Goal: Information Seeking & Learning: Find specific fact

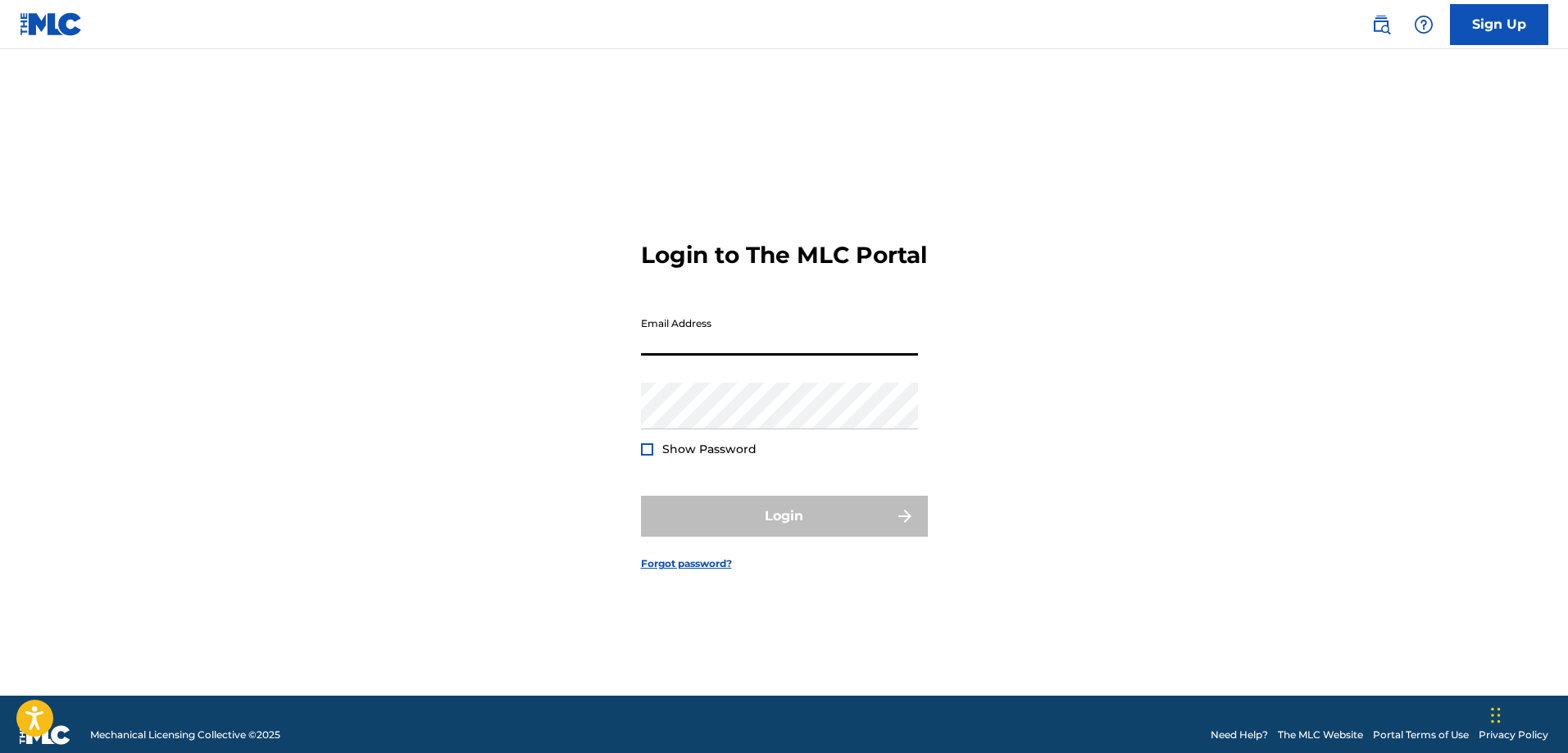
click at [810, 351] on input "Email Address" at bounding box center [779, 332] width 277 height 47
type input "[EMAIL_ADDRESS][DOMAIN_NAME]"
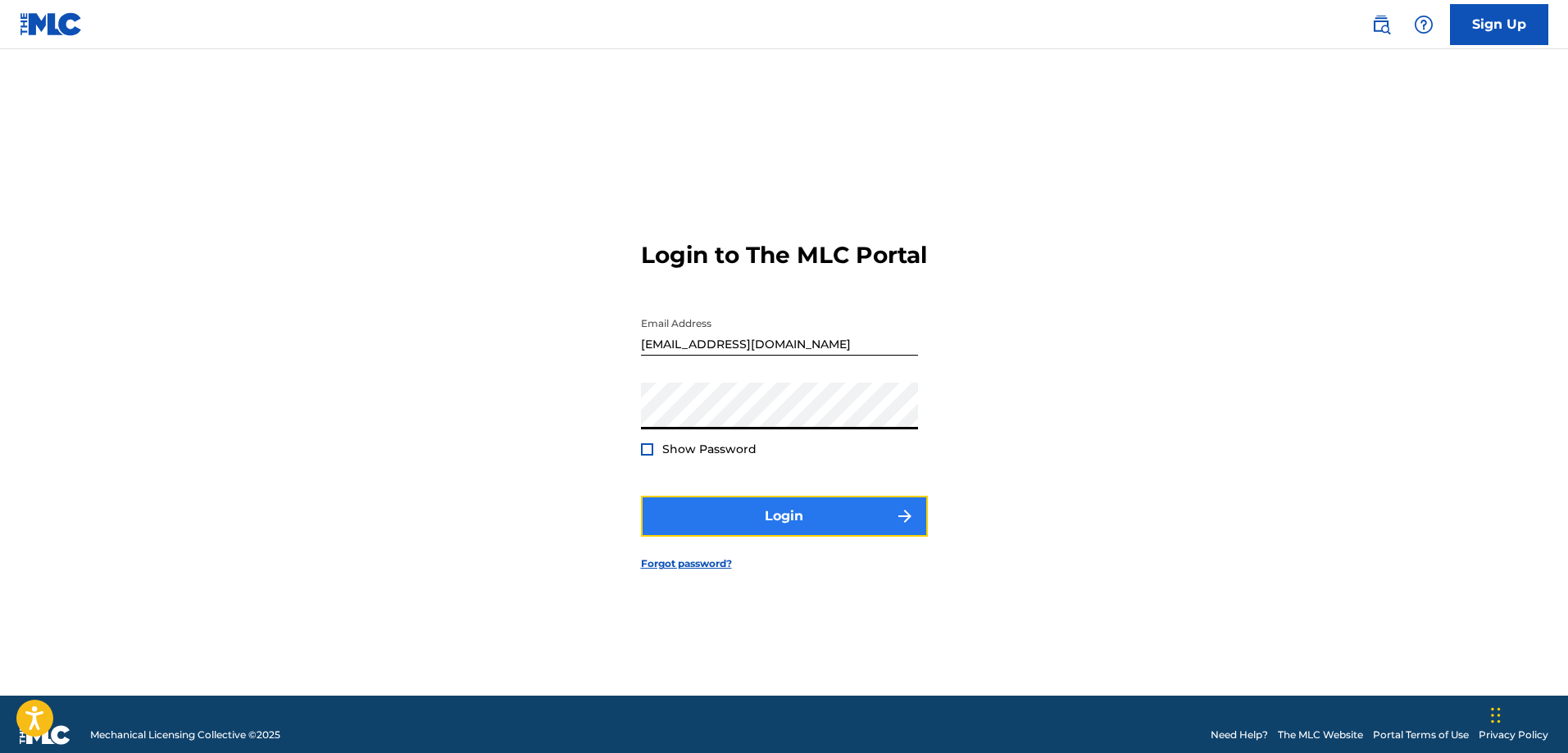
click at [717, 526] on button "Login" at bounding box center [784, 516] width 287 height 41
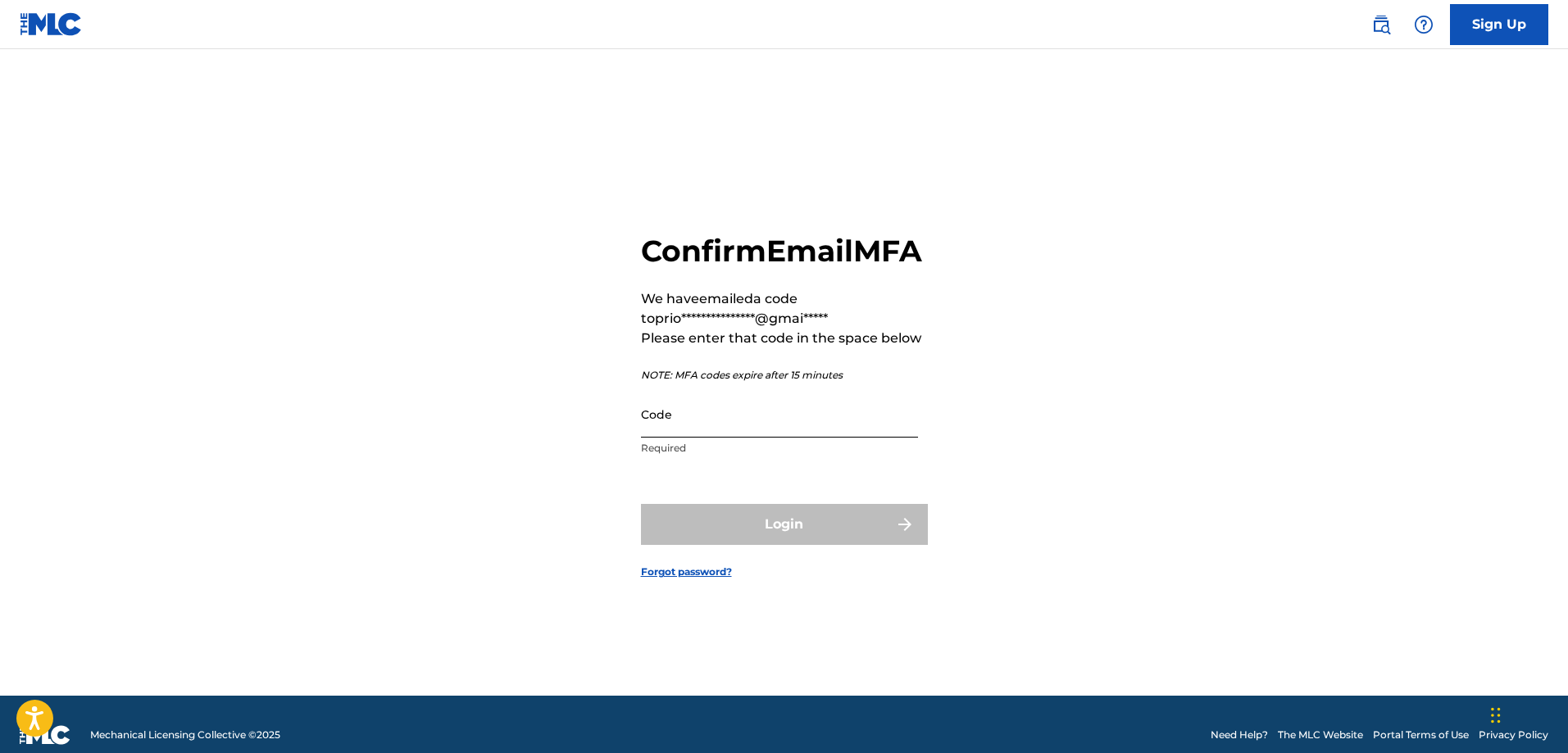
click at [731, 437] on input "Code" at bounding box center [779, 415] width 277 height 47
paste input "612456"
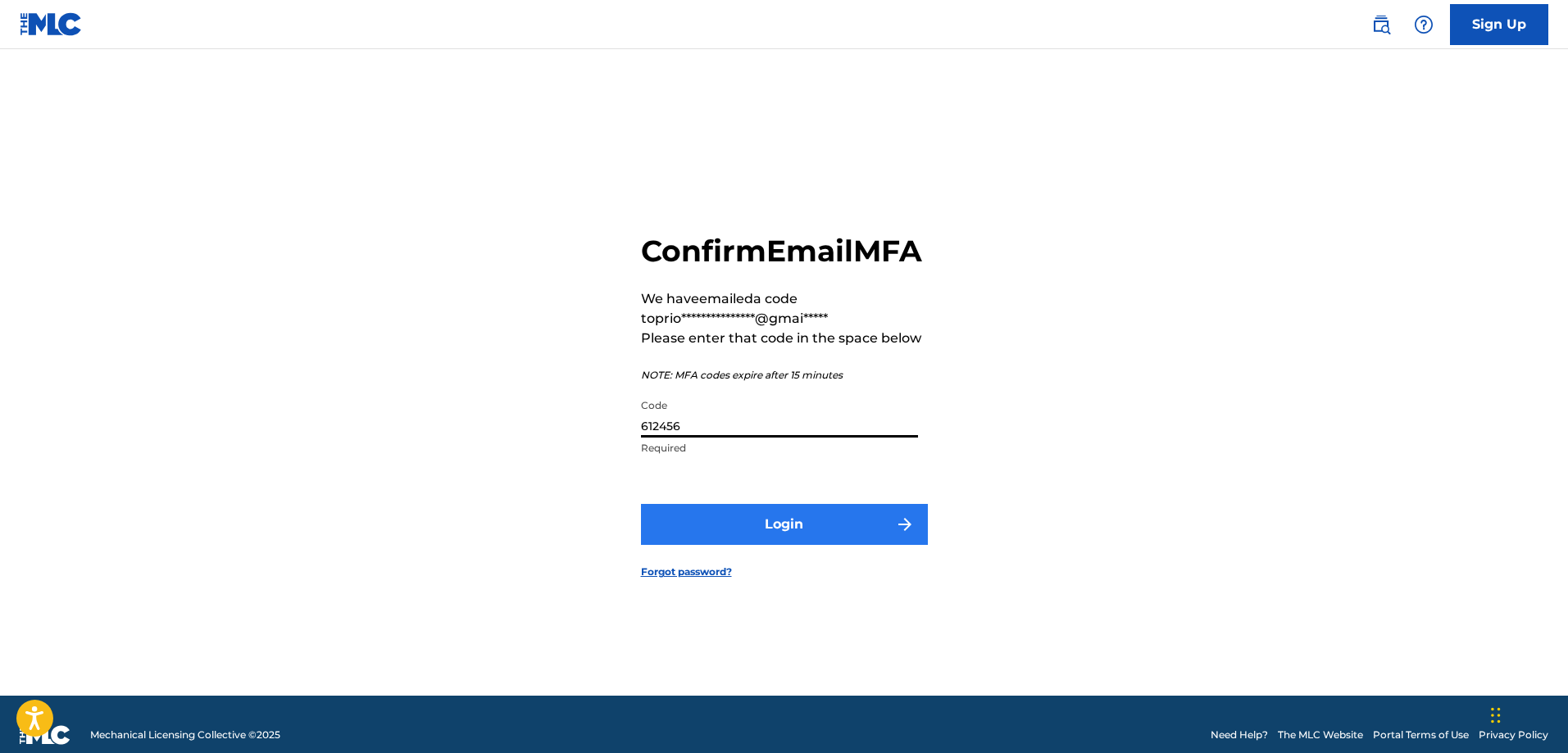
type input "612456"
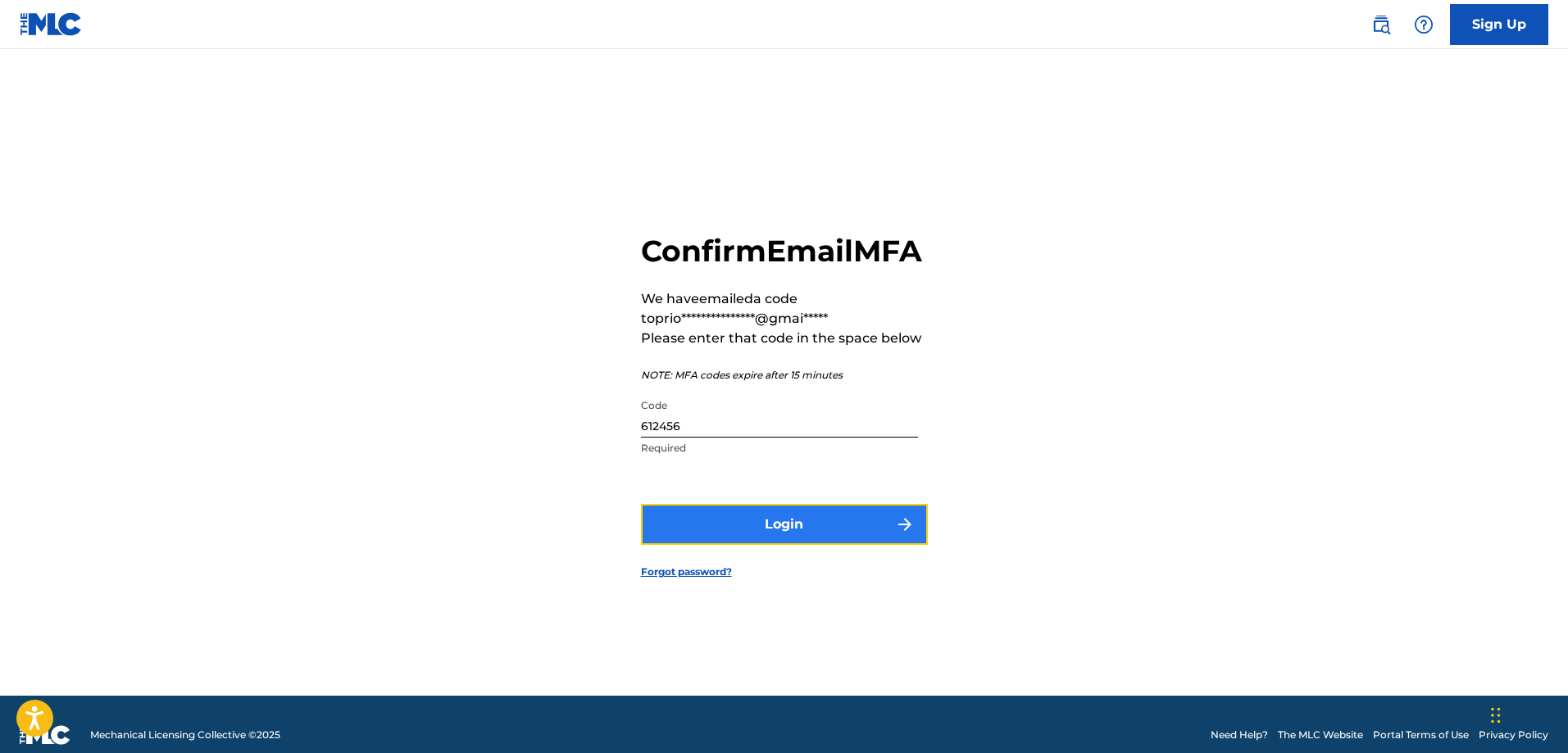
click at [734, 540] on button "Login" at bounding box center [784, 524] width 287 height 41
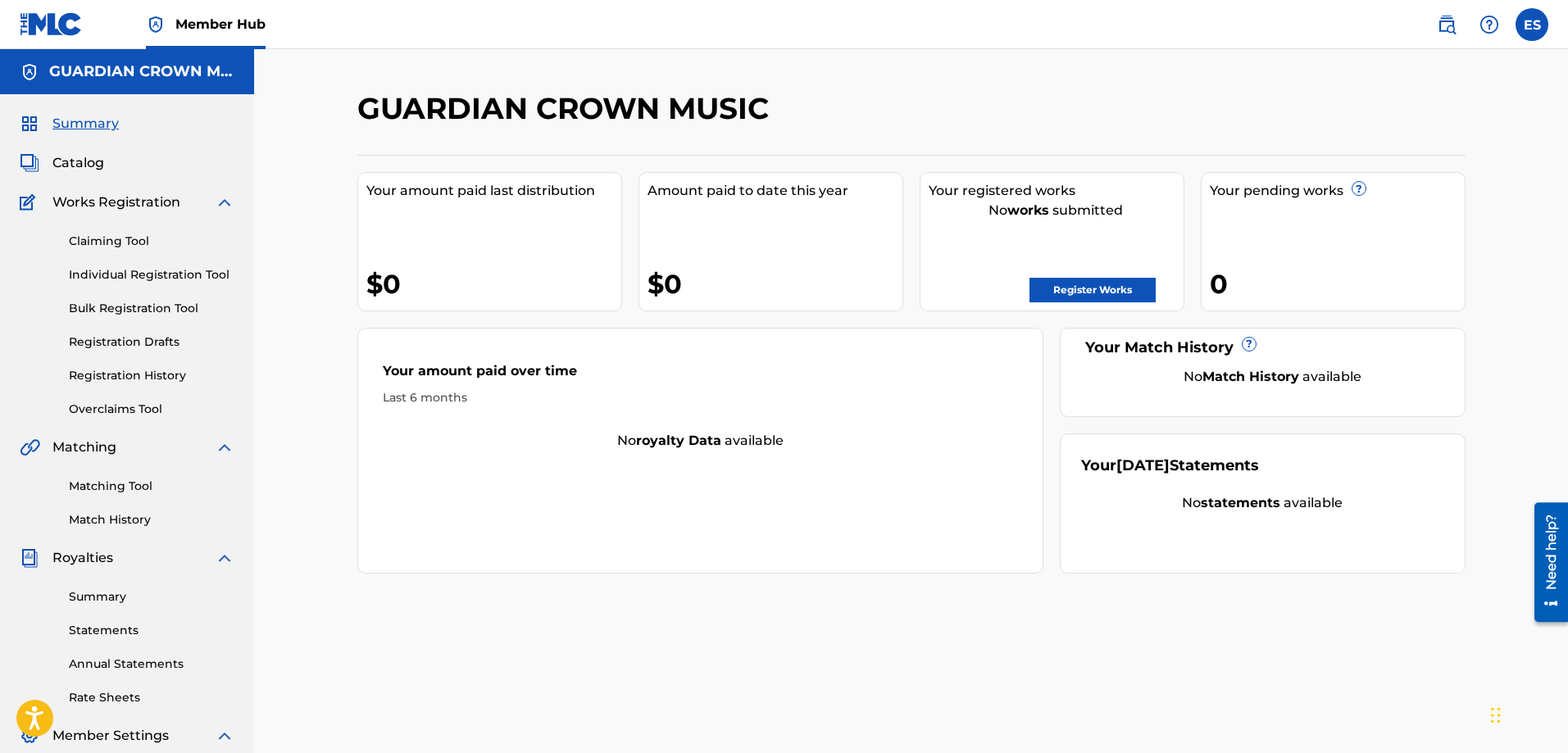
click at [158, 360] on div "Claiming Tool Individual Registration Tool Bulk Registration Tool Registration …" at bounding box center [127, 315] width 215 height 206
click at [158, 373] on link "Registration History" at bounding box center [152, 375] width 166 height 17
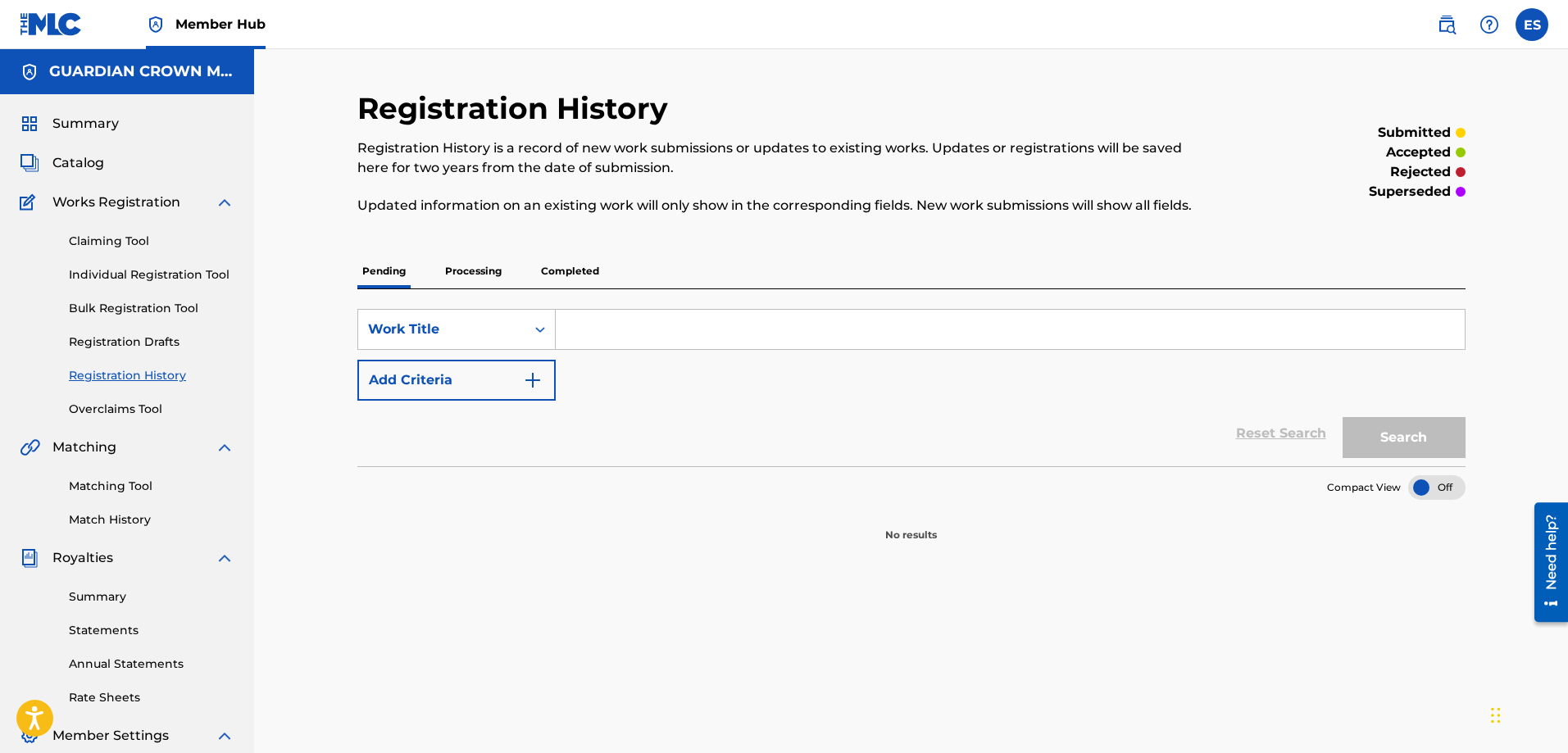
click at [503, 271] on p "Processing" at bounding box center [473, 271] width 67 height 34
click at [588, 278] on p "Completed" at bounding box center [570, 271] width 68 height 34
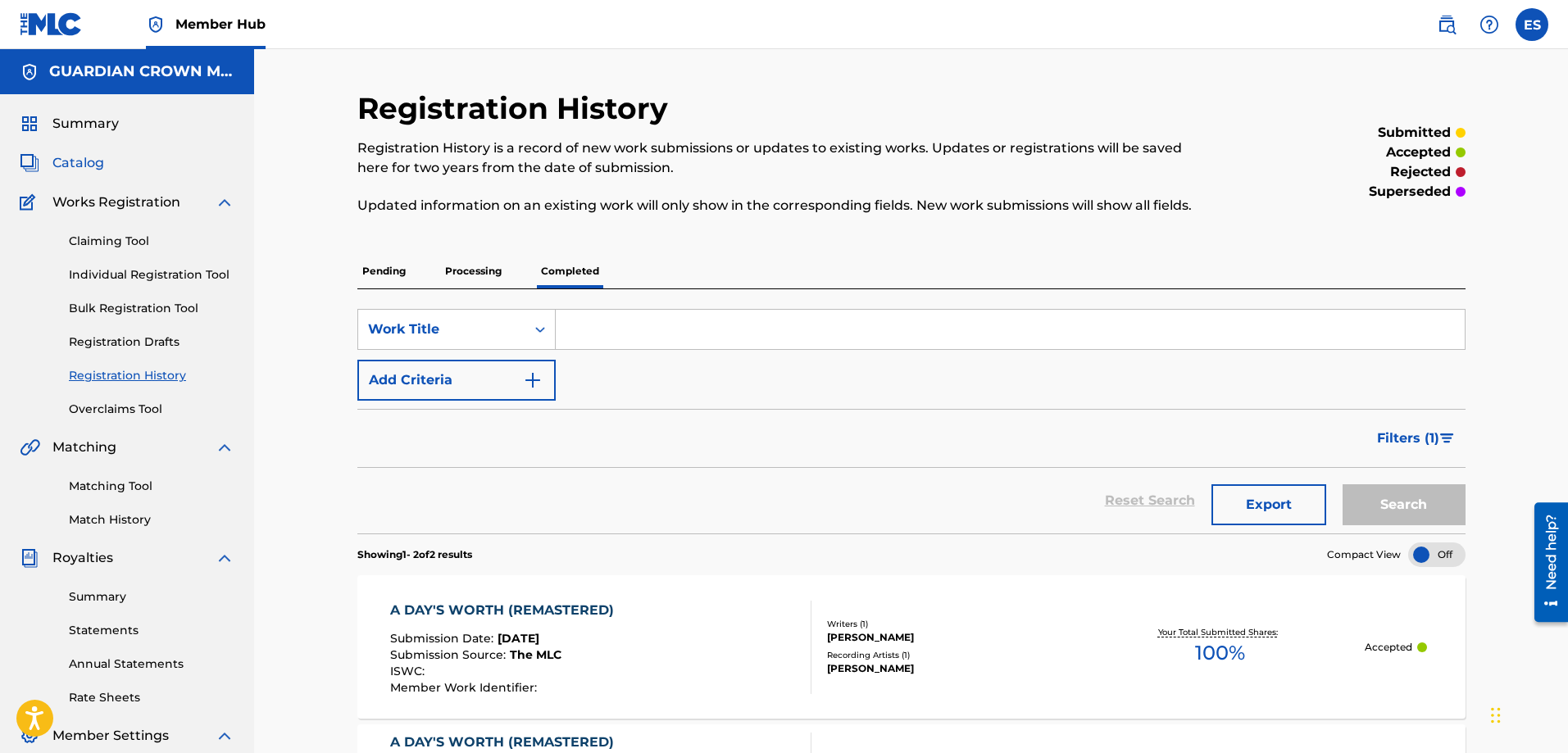
click at [76, 158] on span "Catalog" at bounding box center [77, 163] width 51 height 20
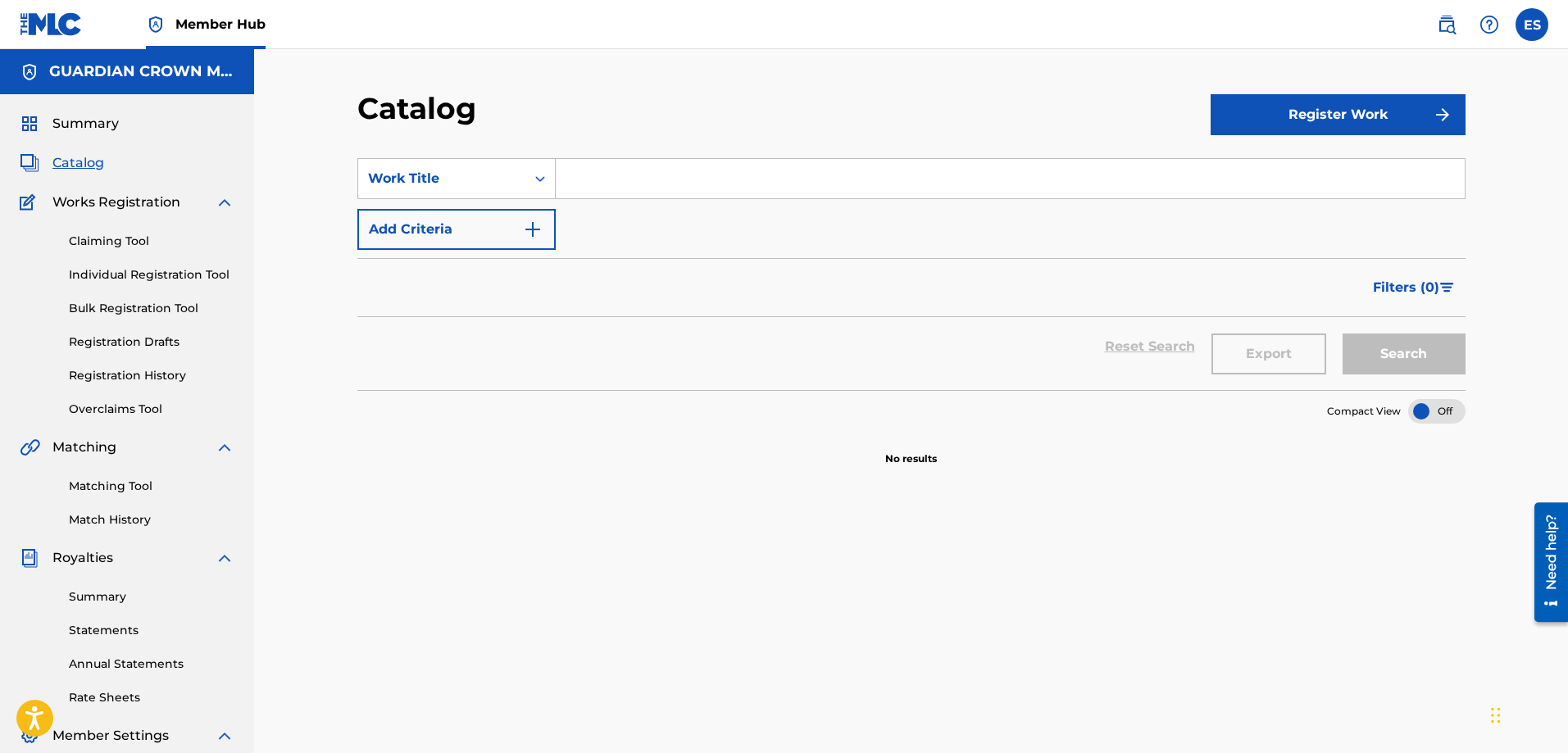
click at [75, 158] on span "Catalog" at bounding box center [77, 163] width 51 height 20
click at [87, 125] on span "Summary" at bounding box center [85, 124] width 67 height 20
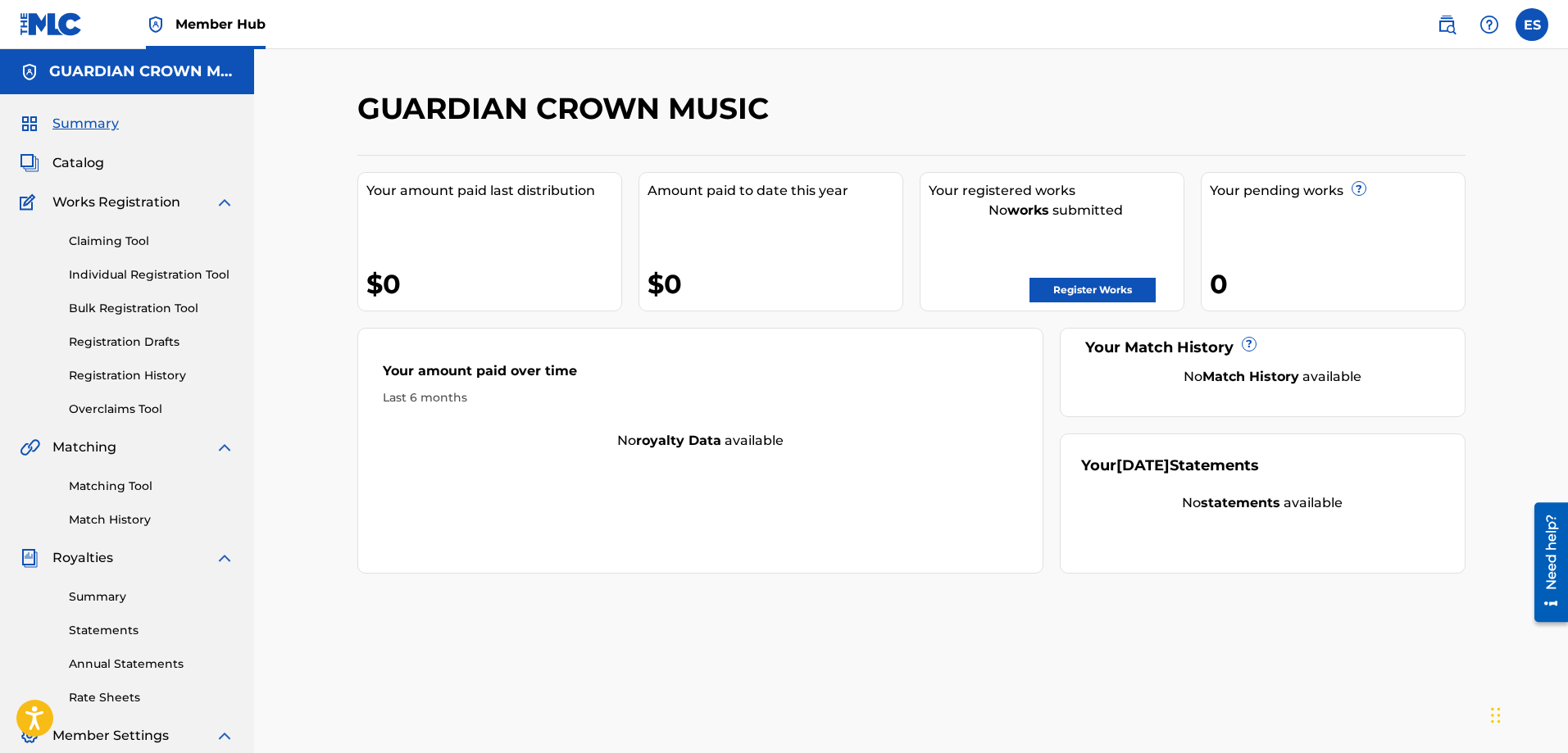
click at [65, 152] on div "Summary Catalog Works Registration Claiming Tool Individual Registration Tool B…" at bounding box center [127, 515] width 254 height 843
click at [33, 161] on img at bounding box center [30, 163] width 20 height 20
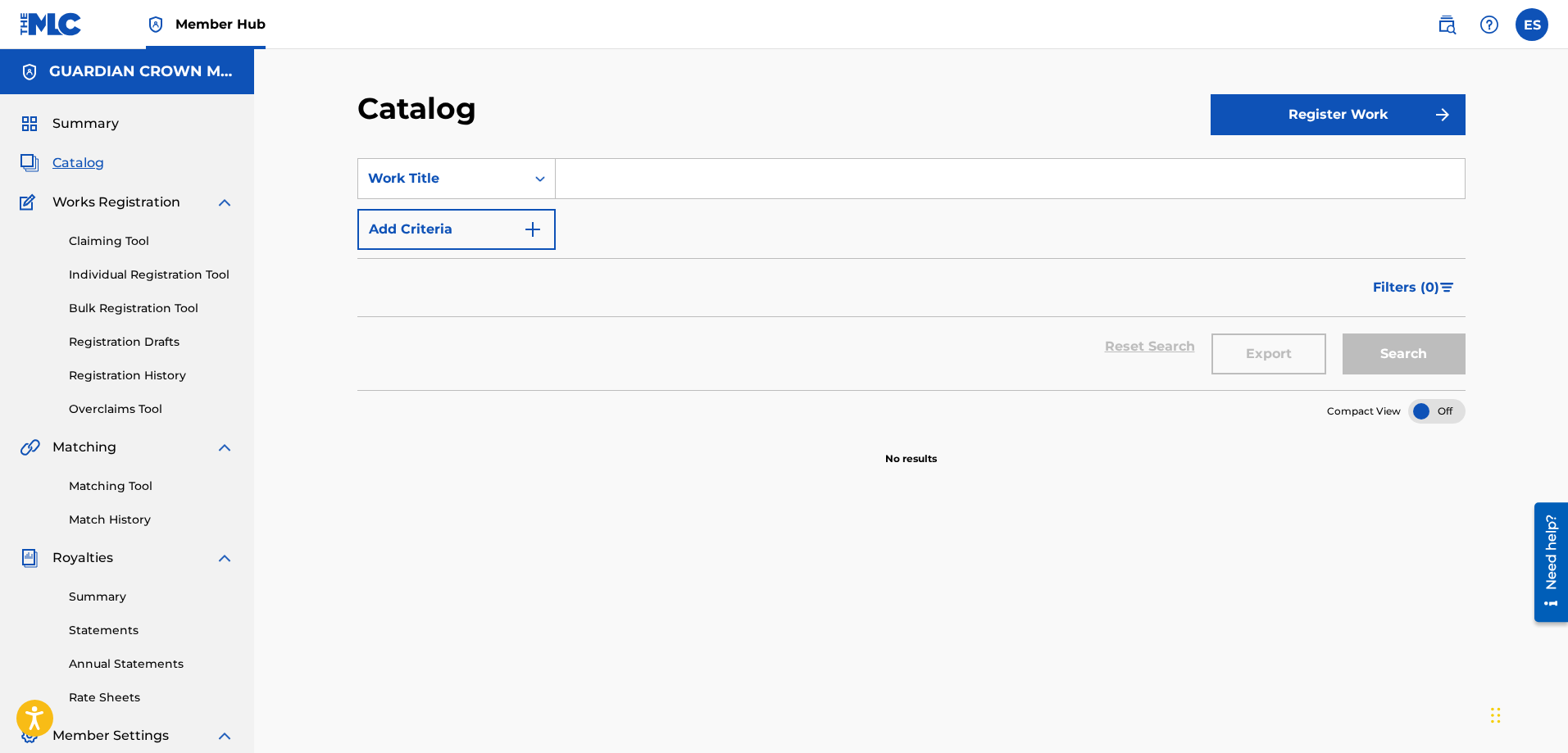
click at [602, 187] on input "Search Form" at bounding box center [1010, 179] width 909 height 40
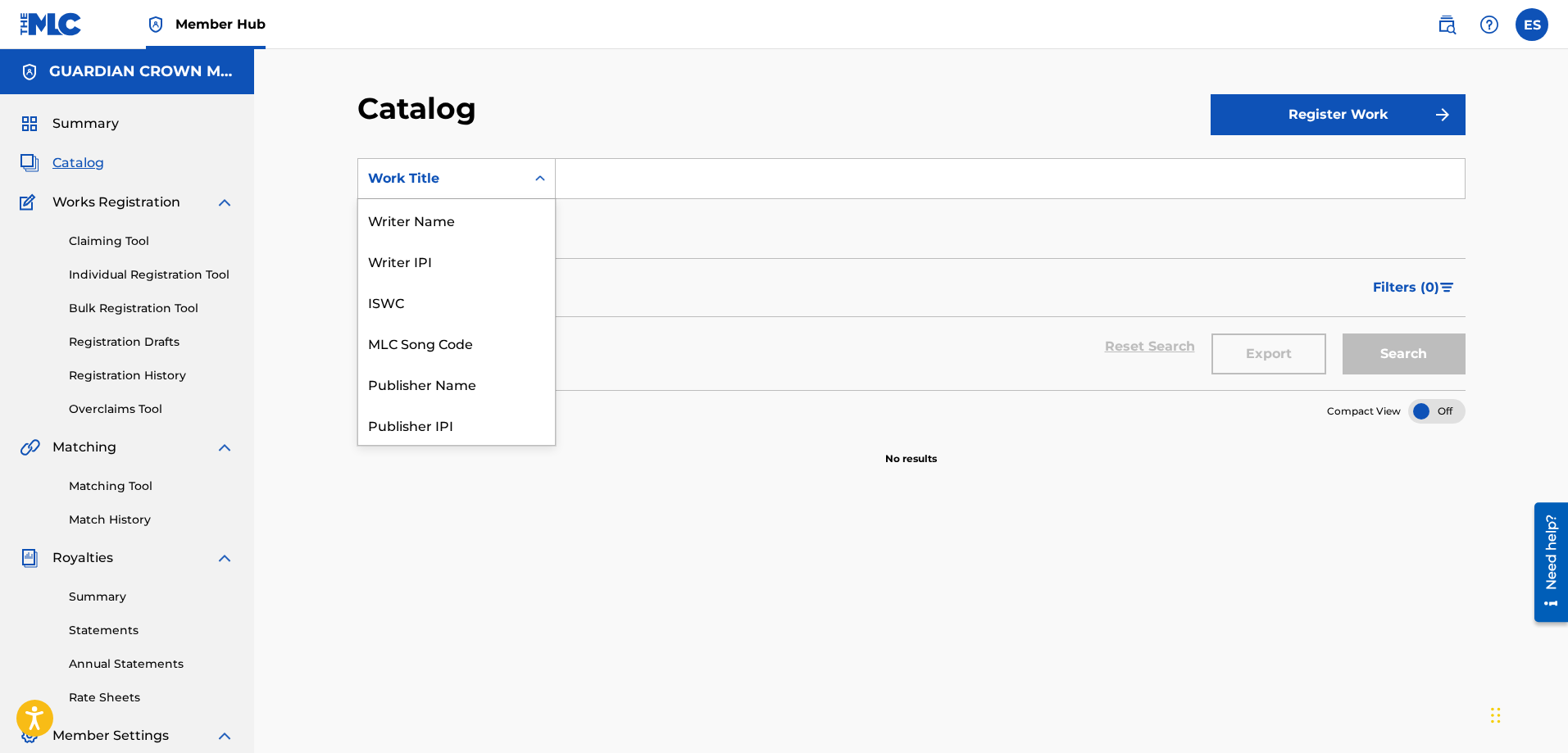
click at [539, 182] on icon "Search Form" at bounding box center [540, 178] width 16 height 16
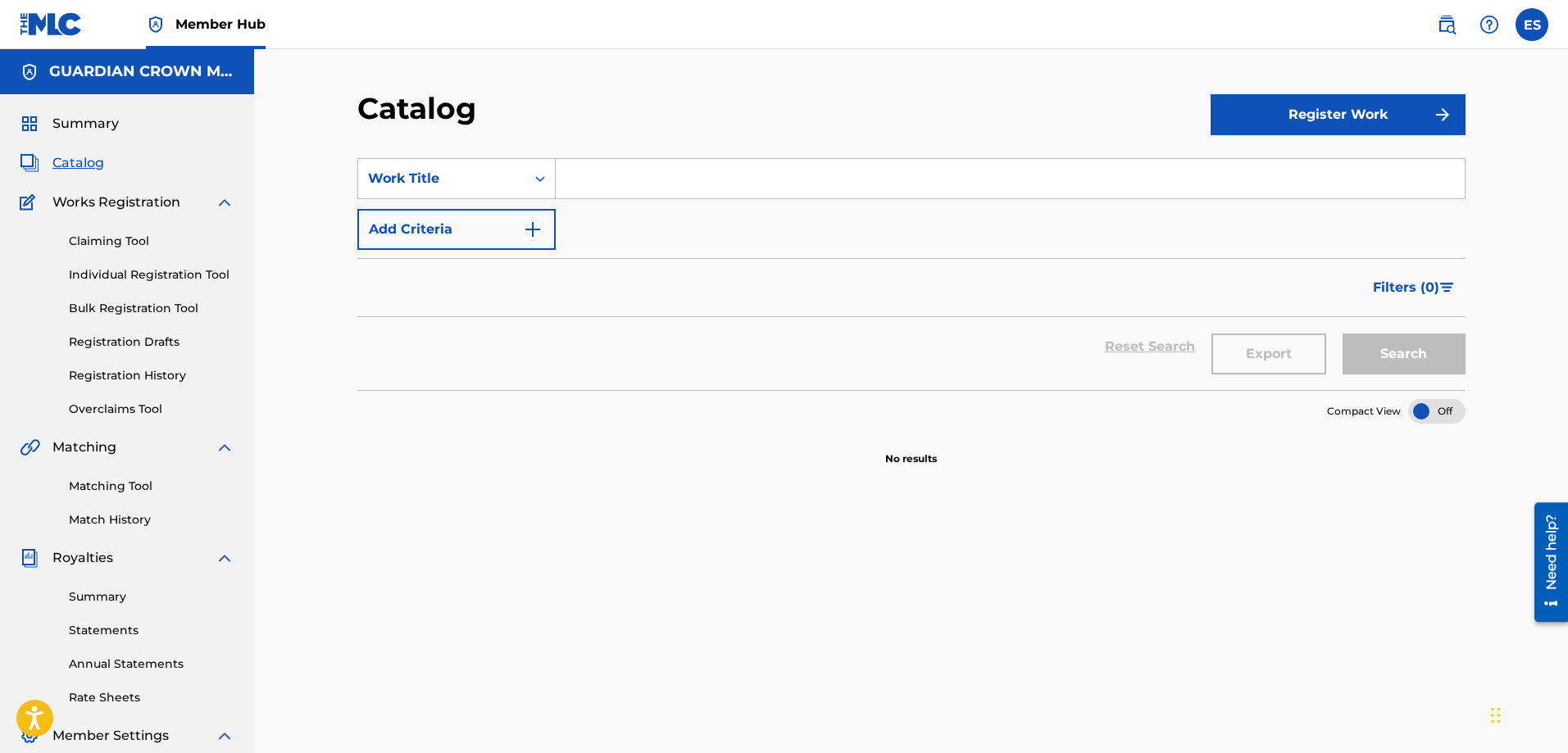
click at [608, 187] on input "Search Form" at bounding box center [1010, 179] width 909 height 40
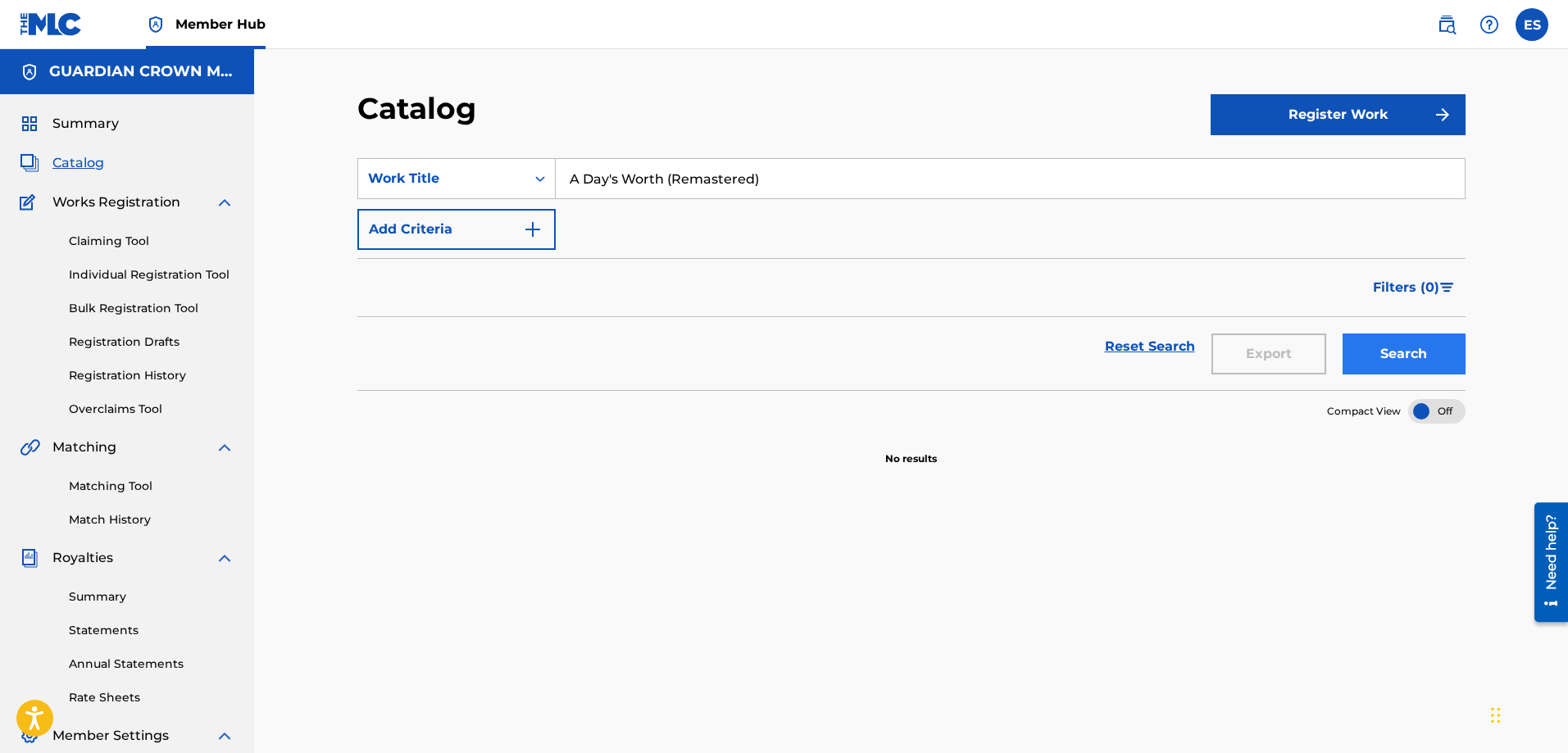
type input "A Day's Worth (Remastered)"
click at [1383, 349] on button "Search" at bounding box center [1403, 354] width 123 height 41
click at [118, 486] on link "Matching Tool" at bounding box center [152, 486] width 166 height 17
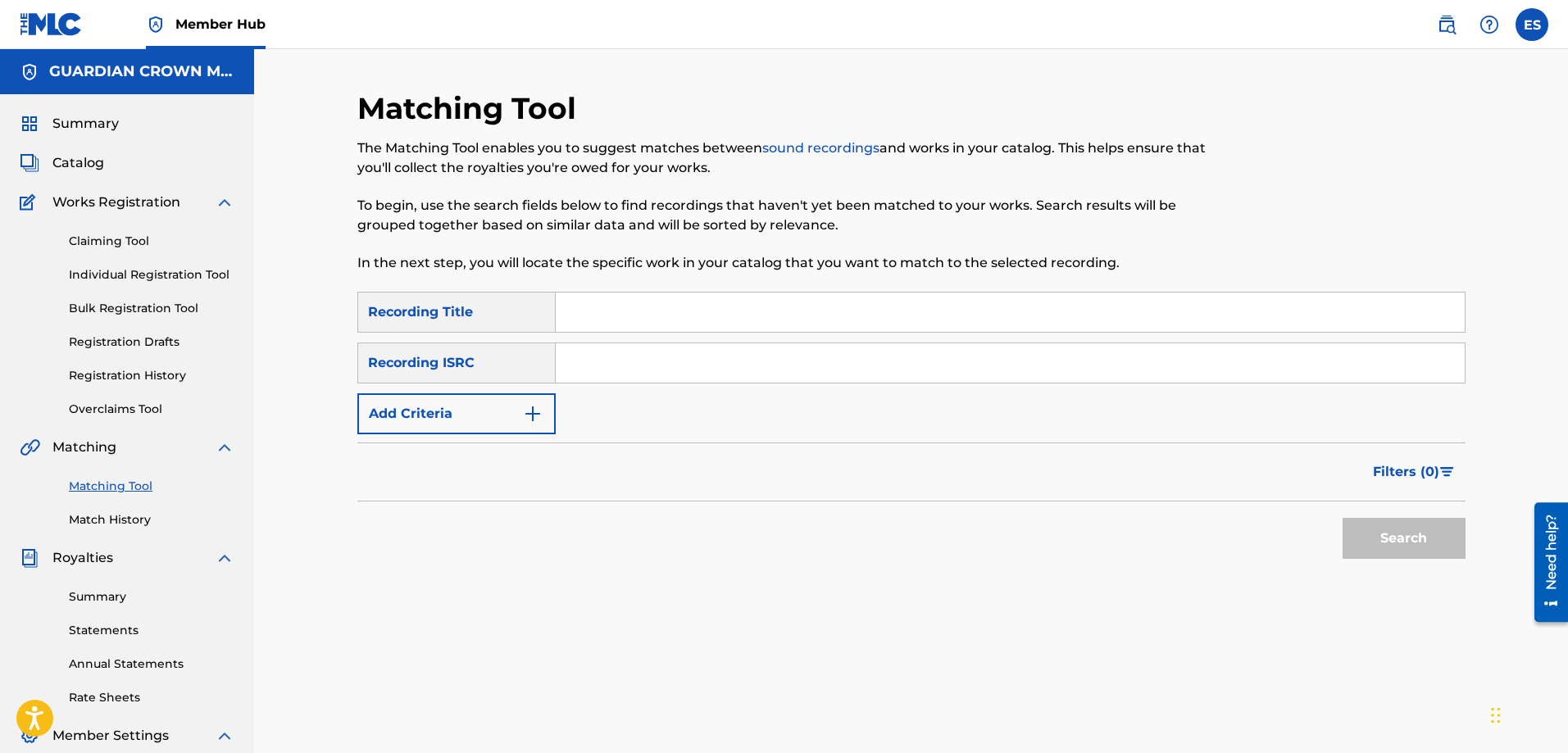
click at [612, 318] on input "Search Form" at bounding box center [1010, 312] width 909 height 40
type input "A Day's Worth (Remastered)"
click at [638, 366] on input "Search Form" at bounding box center [1010, 363] width 909 height 40
type input "QZES81937278"
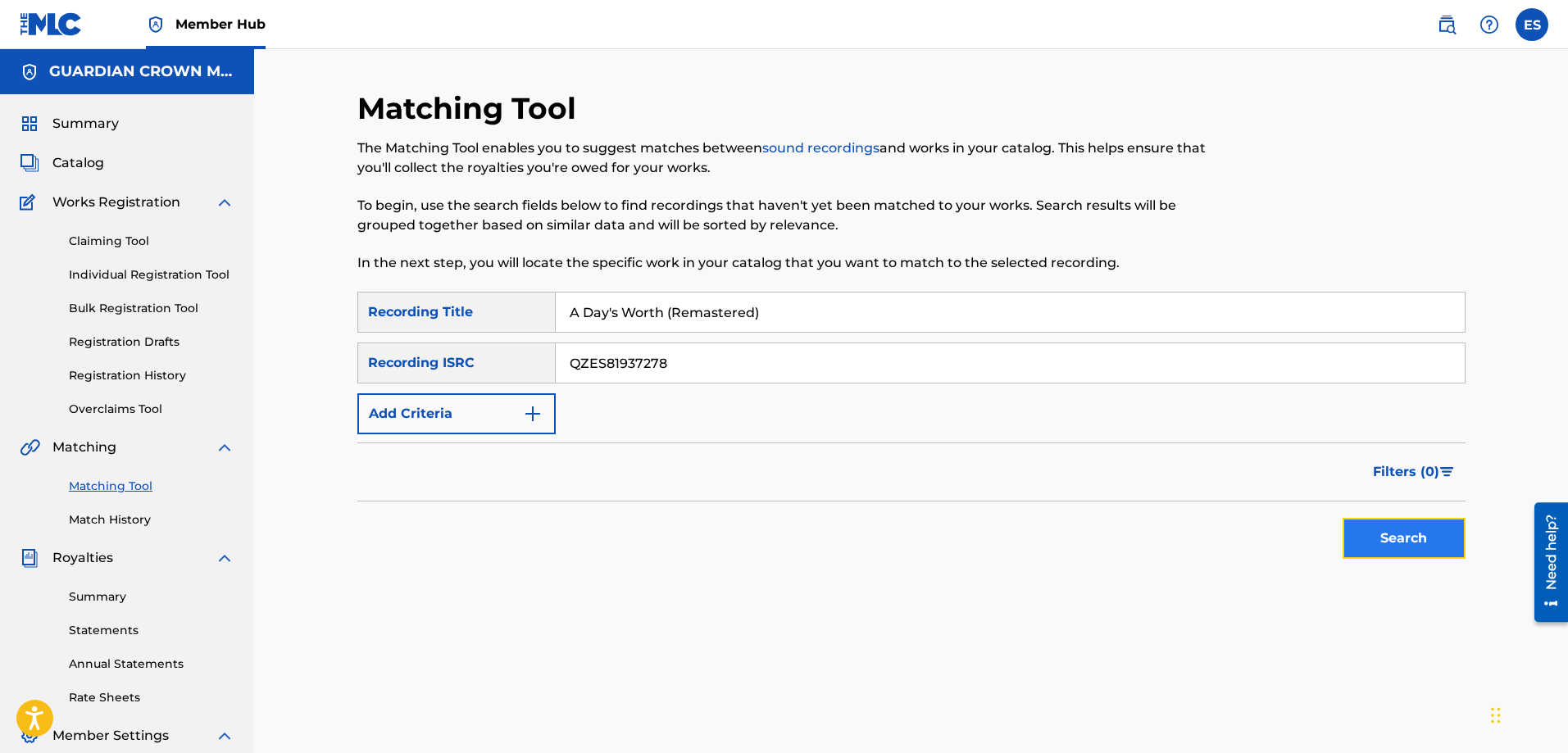
click at [1414, 530] on button "Search" at bounding box center [1403, 539] width 123 height 41
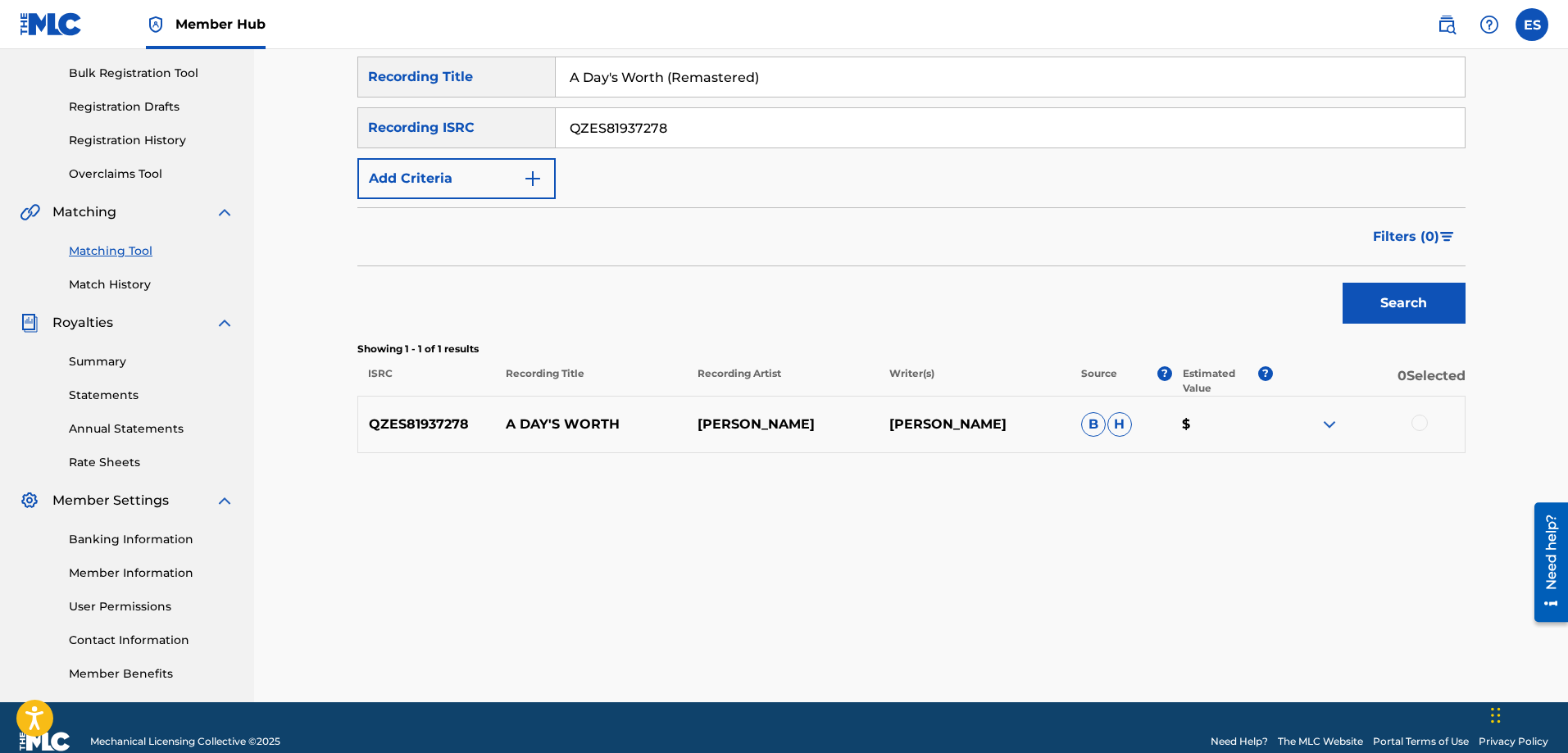
scroll to position [246, 0]
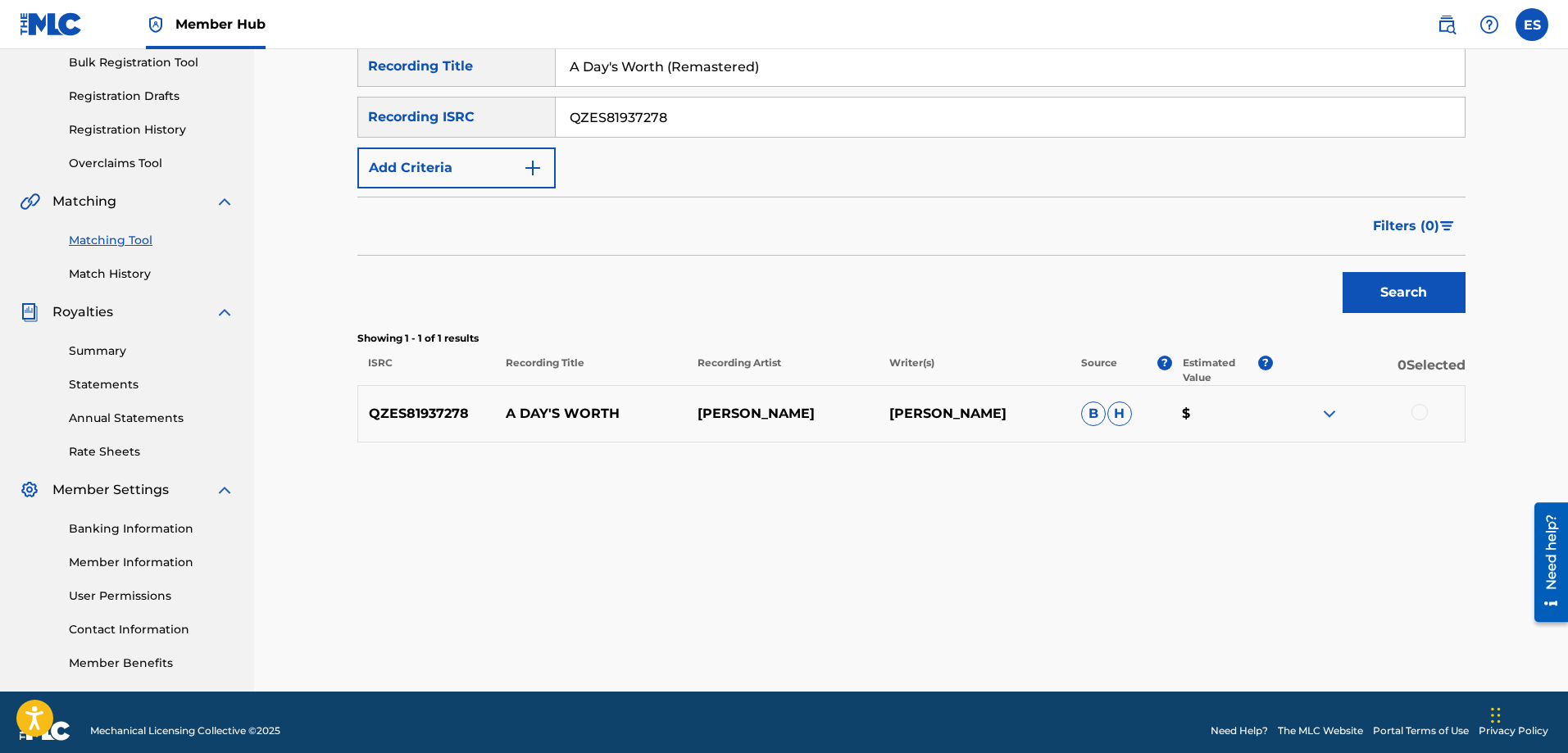
click at [1335, 418] on img at bounding box center [1330, 414] width 20 height 20
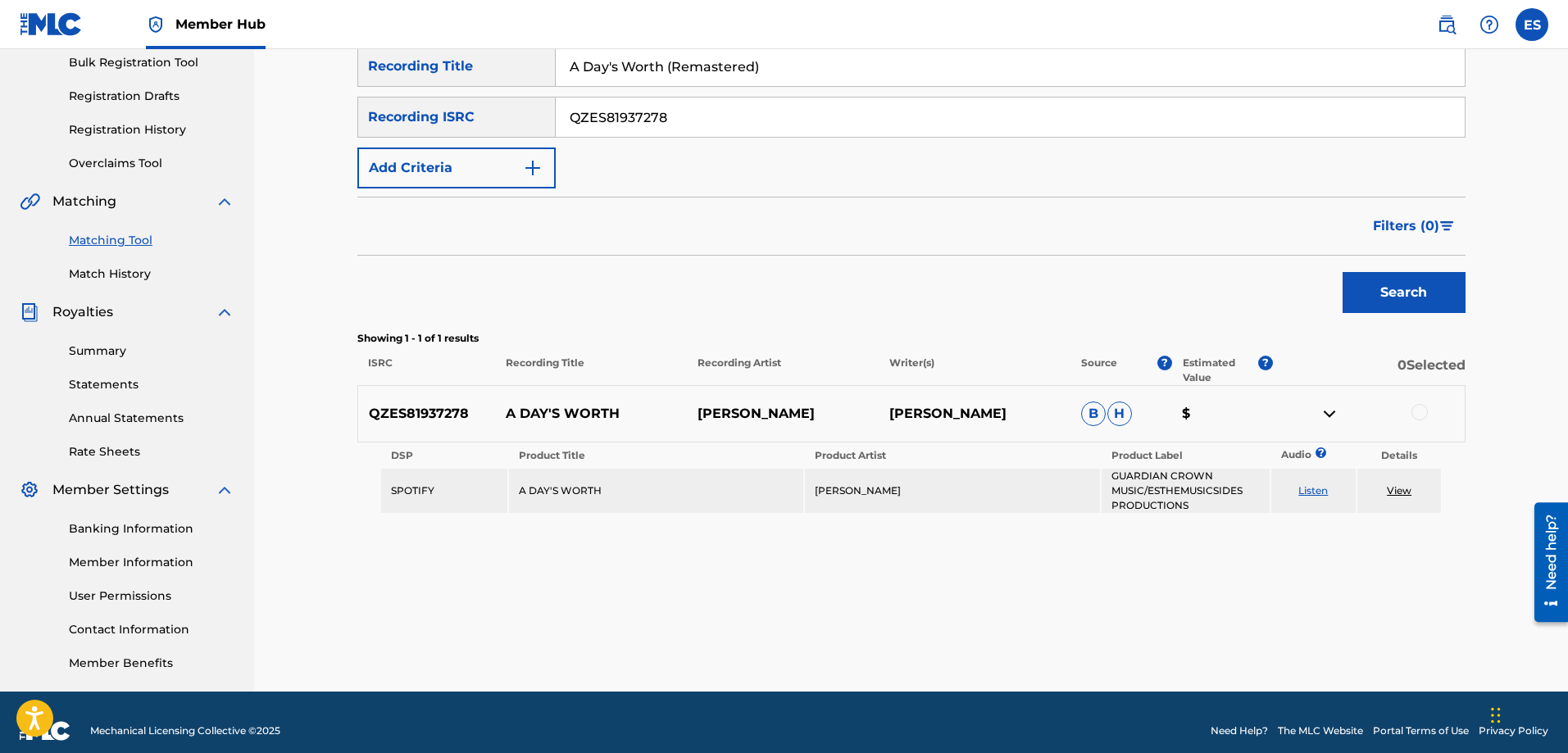
click at [1188, 572] on div "Matching Tool The Matching Tool enables you to suggest matches between sound re…" at bounding box center [911, 268] width 1108 height 847
click at [1241, 557] on div "Matching Tool The Matching Tool enables you to suggest matches between sound re…" at bounding box center [911, 268] width 1108 height 847
click at [592, 485] on td "A DAY'S WORTH" at bounding box center [656, 490] width 294 height 44
click at [735, 600] on div "Matching Tool The Matching Tool enables you to suggest matches between sound re…" at bounding box center [911, 268] width 1108 height 847
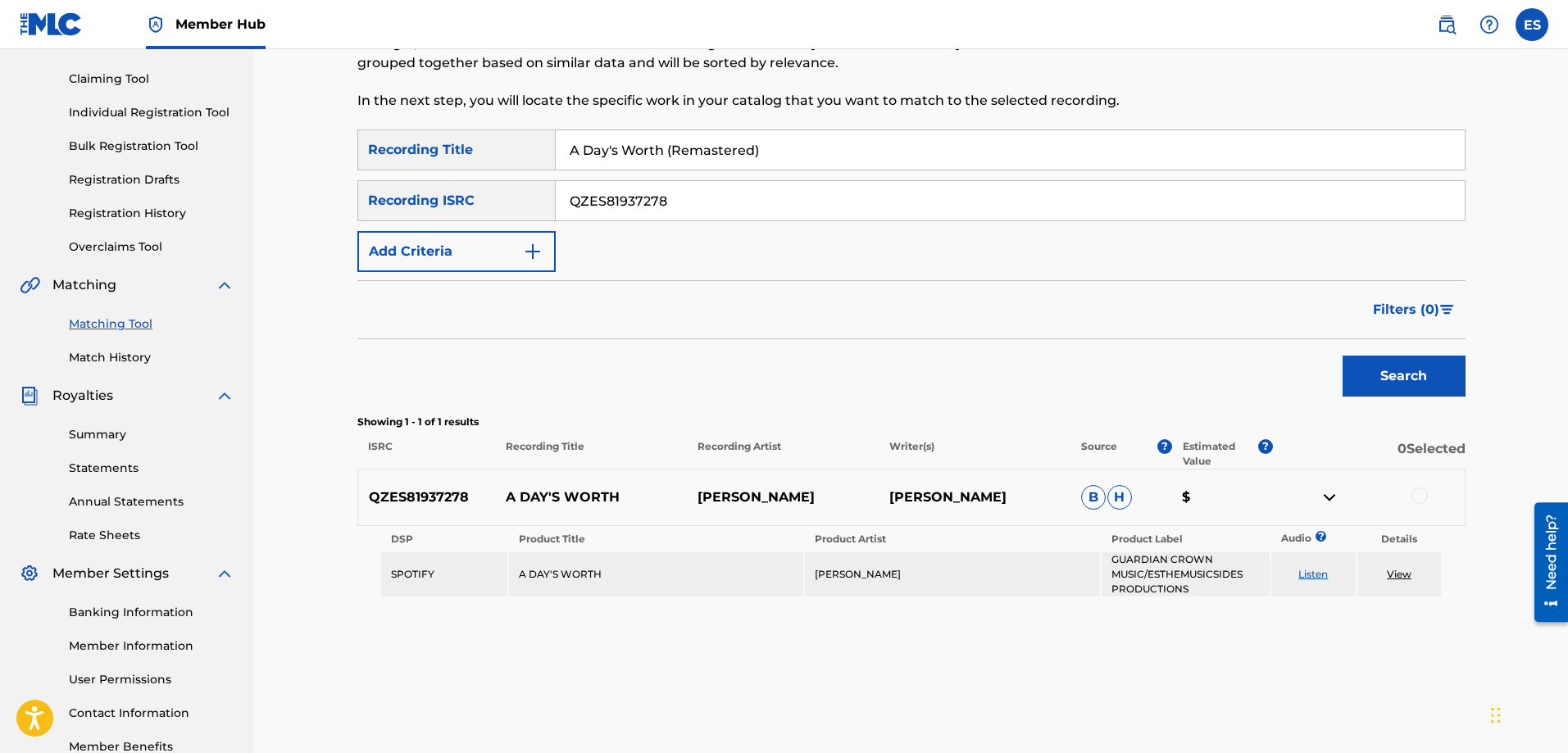
scroll to position [164, 0]
click at [735, 600] on div "Matching Tool The Matching Tool enables you to suggest matches between sound re…" at bounding box center [911, 350] width 1108 height 847
click at [1042, 619] on div "Matching Tool The Matching Tool enables you to suggest matches between sound re…" at bounding box center [911, 350] width 1108 height 847
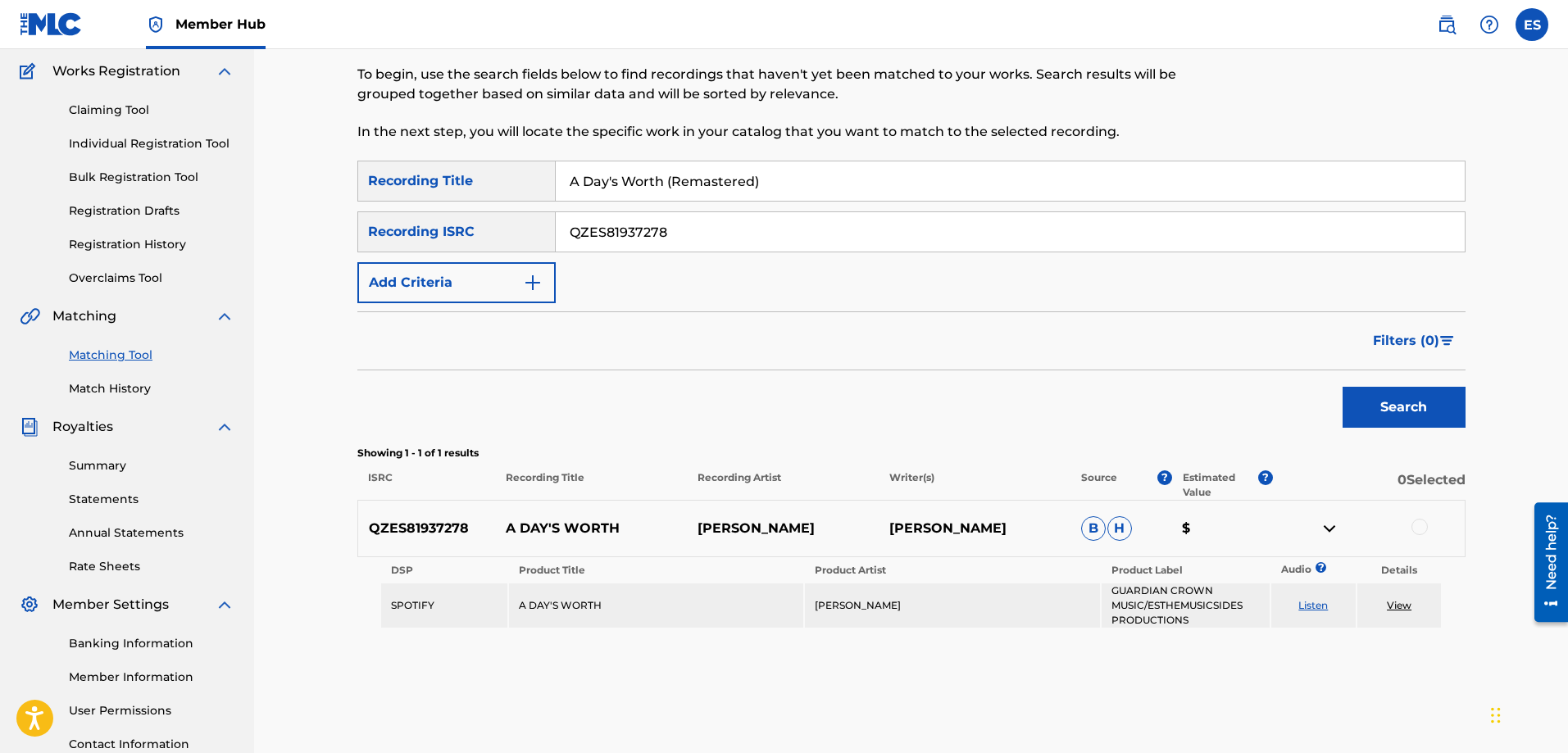
scroll to position [246, 0]
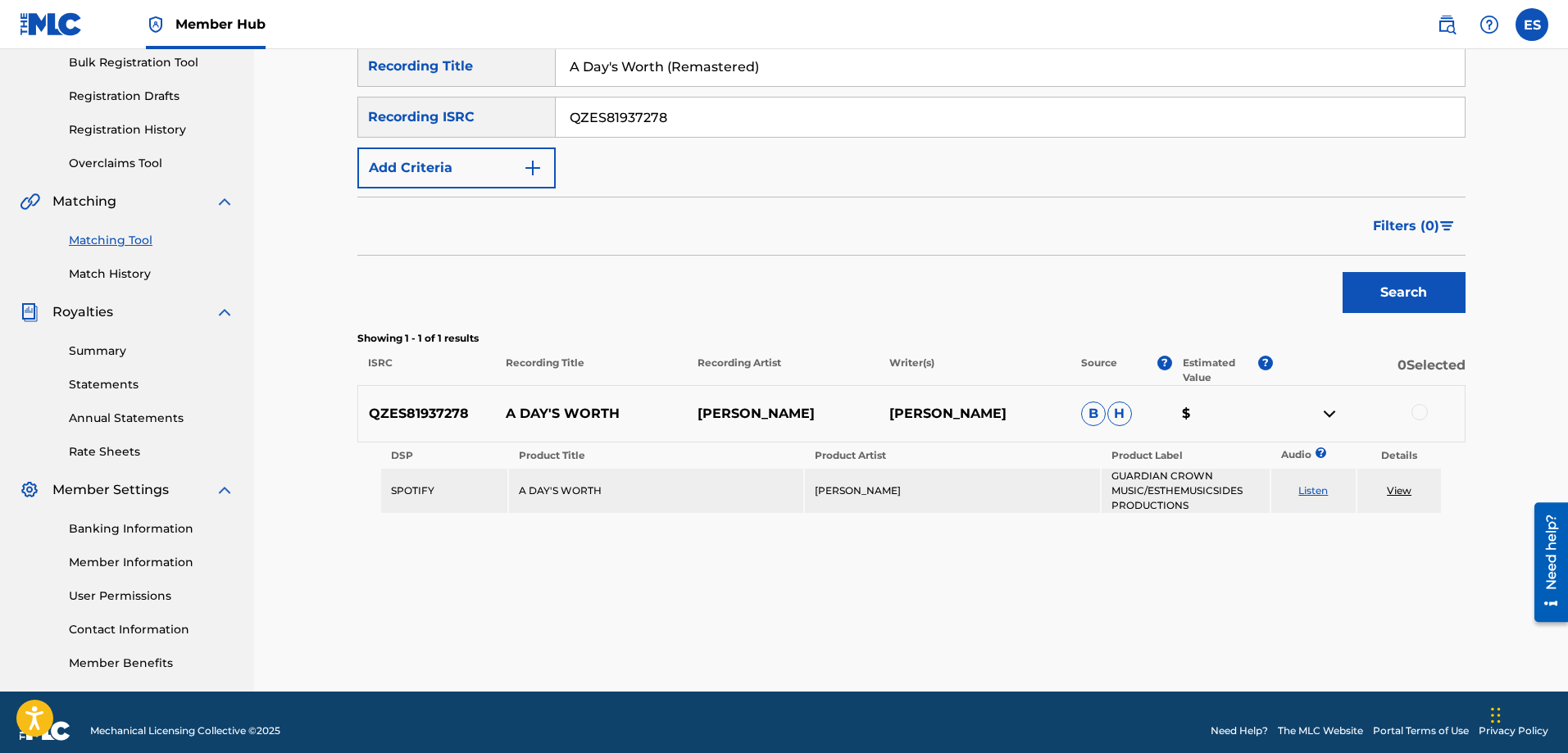
click at [608, 489] on td "A DAY'S WORTH" at bounding box center [656, 490] width 294 height 44
click at [1403, 492] on link "View" at bounding box center [1398, 490] width 24 height 13
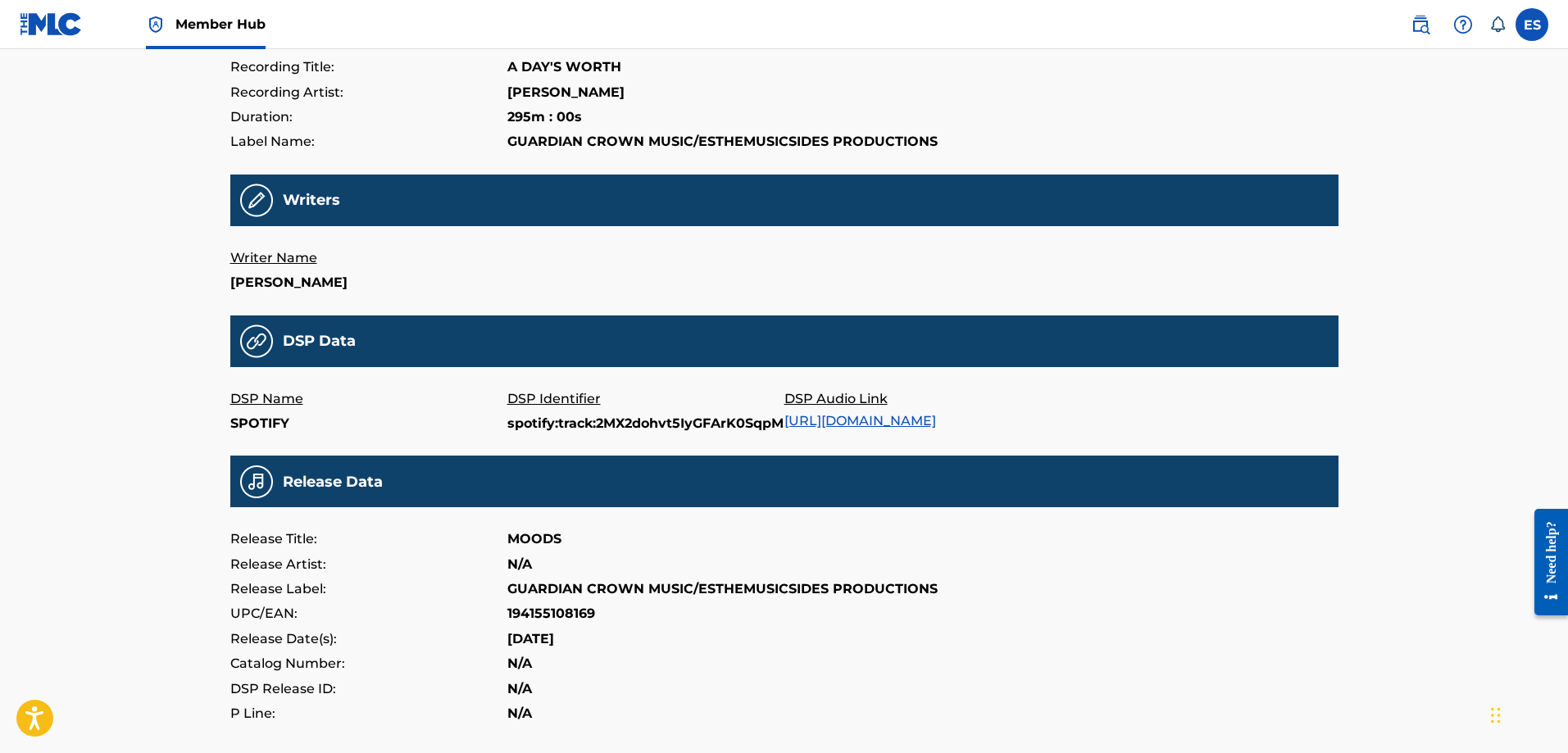
scroll to position [238, 0]
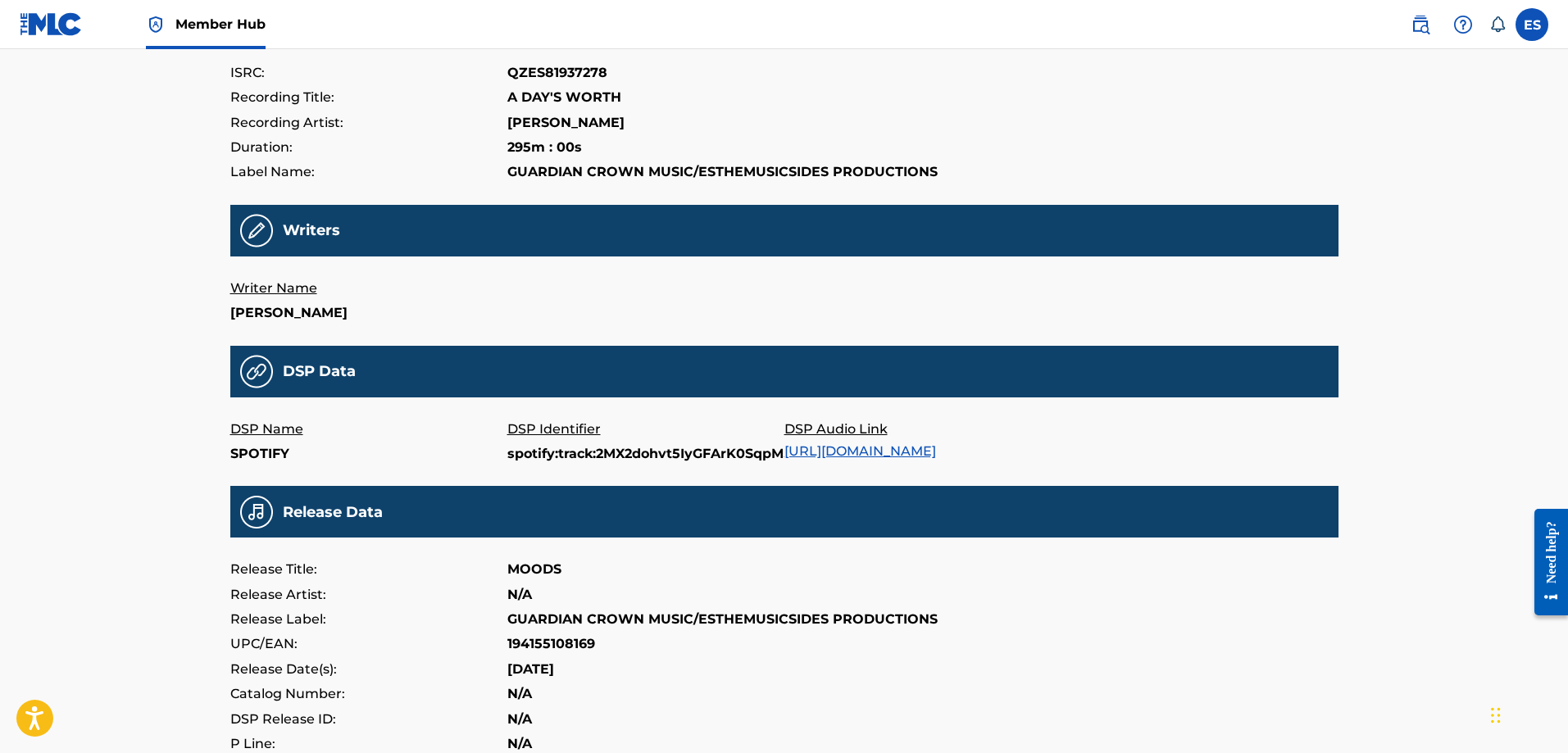
click at [880, 453] on link "https://open.spotify.com/track/2MX2dohvt5IyGFArK0SqpM" at bounding box center [860, 451] width 152 height 15
